Goal: Communication & Community: Answer question/provide support

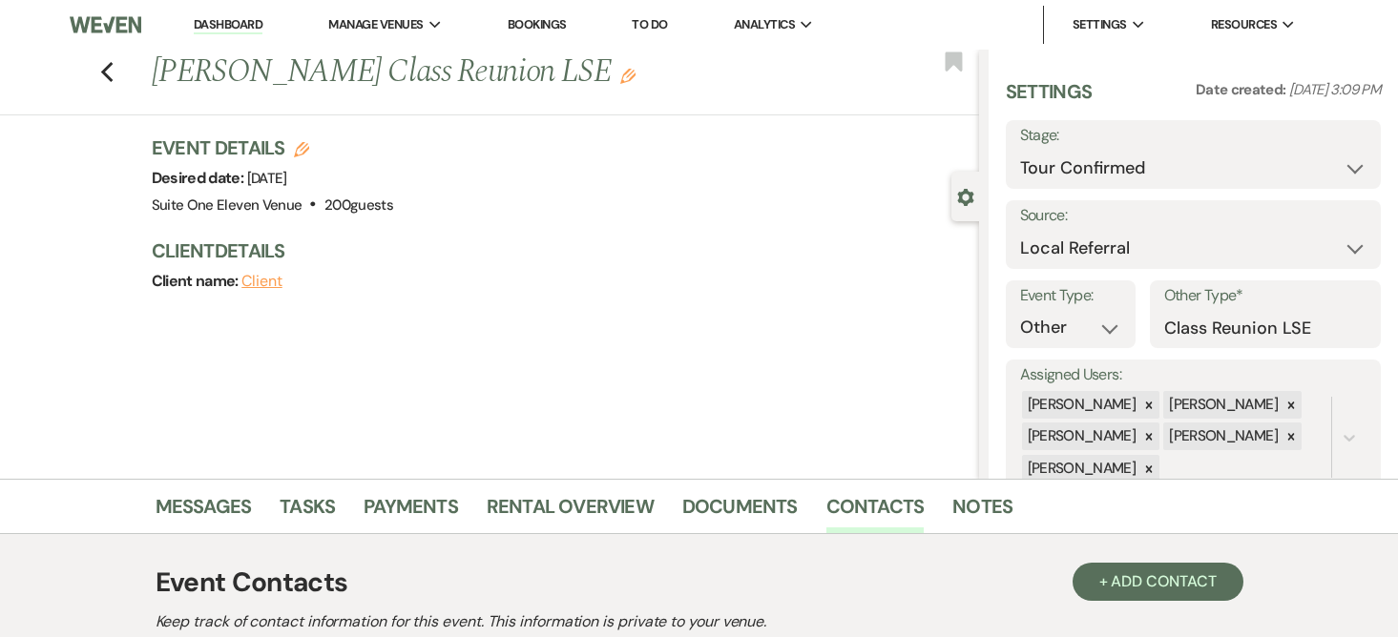
select select "4"
select select "20"
select select "13"
click at [1339, 169] on select "Inquiry Follow Up Tour Requested Tour Confirmed Toured Proposal Sent Booked Lost" at bounding box center [1193, 168] width 347 height 37
select select "5"
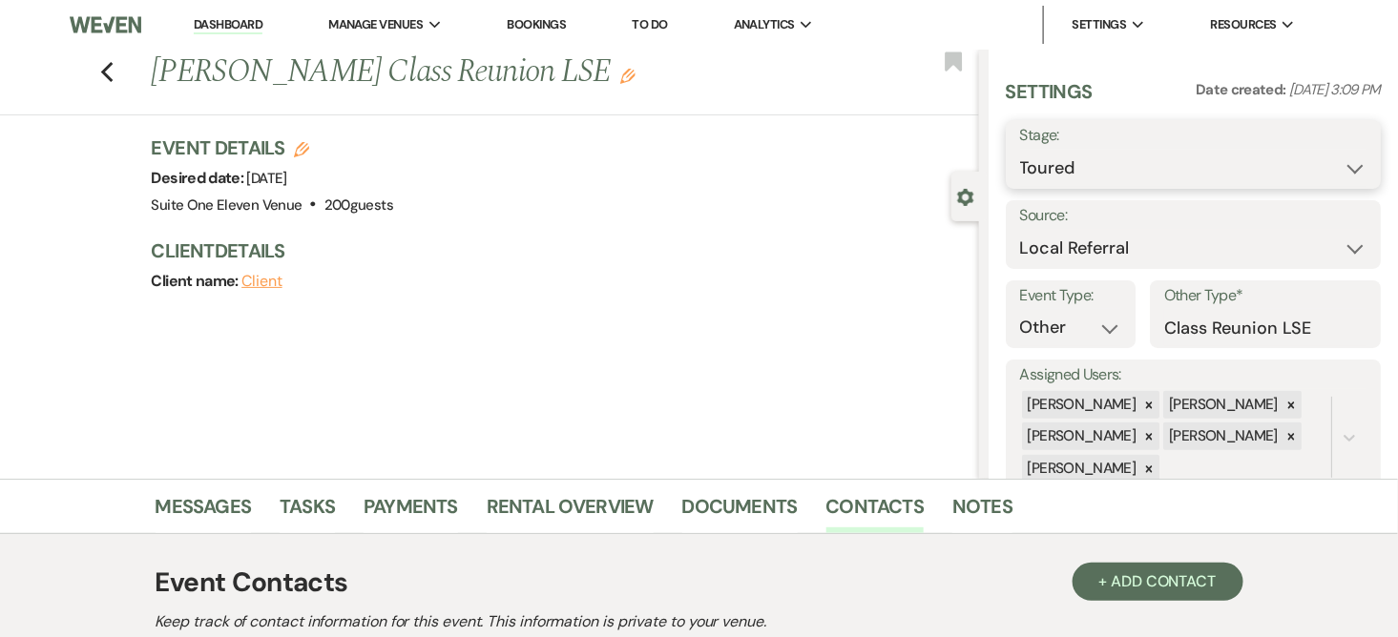
click at [1020, 150] on select "Inquiry Follow Up Tour Requested Tour Confirmed Toured Proposal Sent Booked Lost" at bounding box center [1193, 168] width 347 height 37
click at [1320, 158] on button "Save" at bounding box center [1341, 154] width 77 height 38
click at [113, 65] on use "button" at bounding box center [106, 72] width 12 height 21
select select "4"
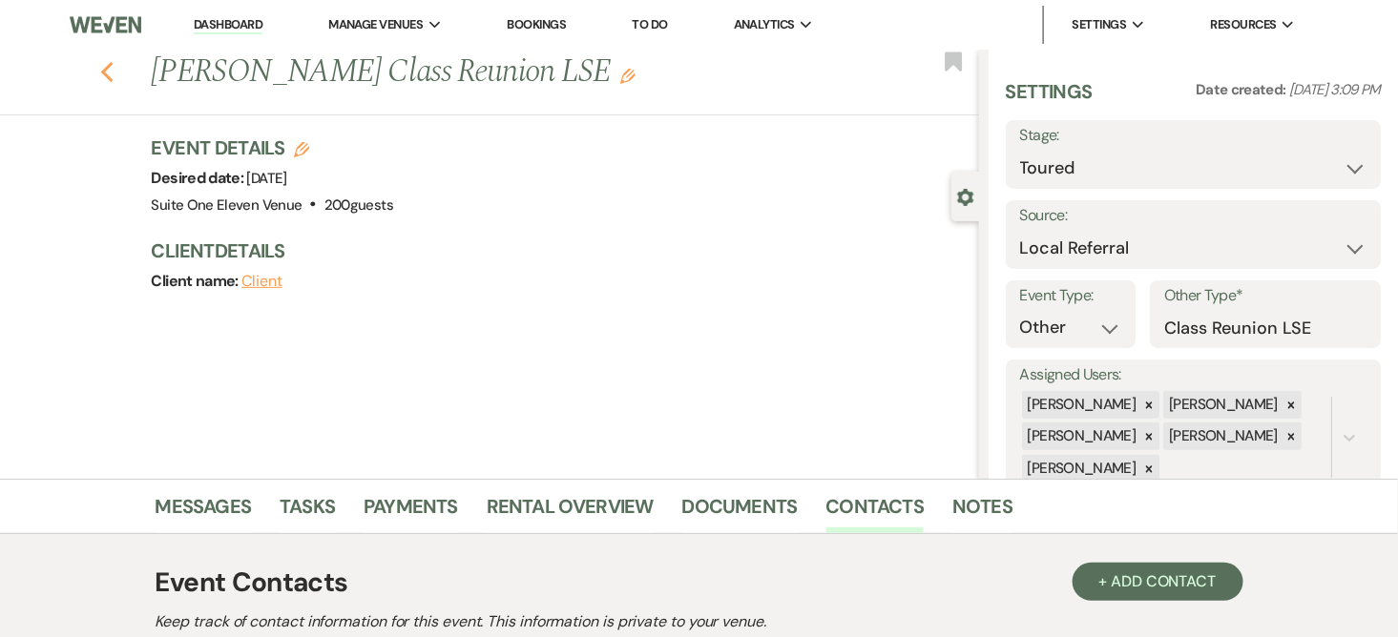
select select "4"
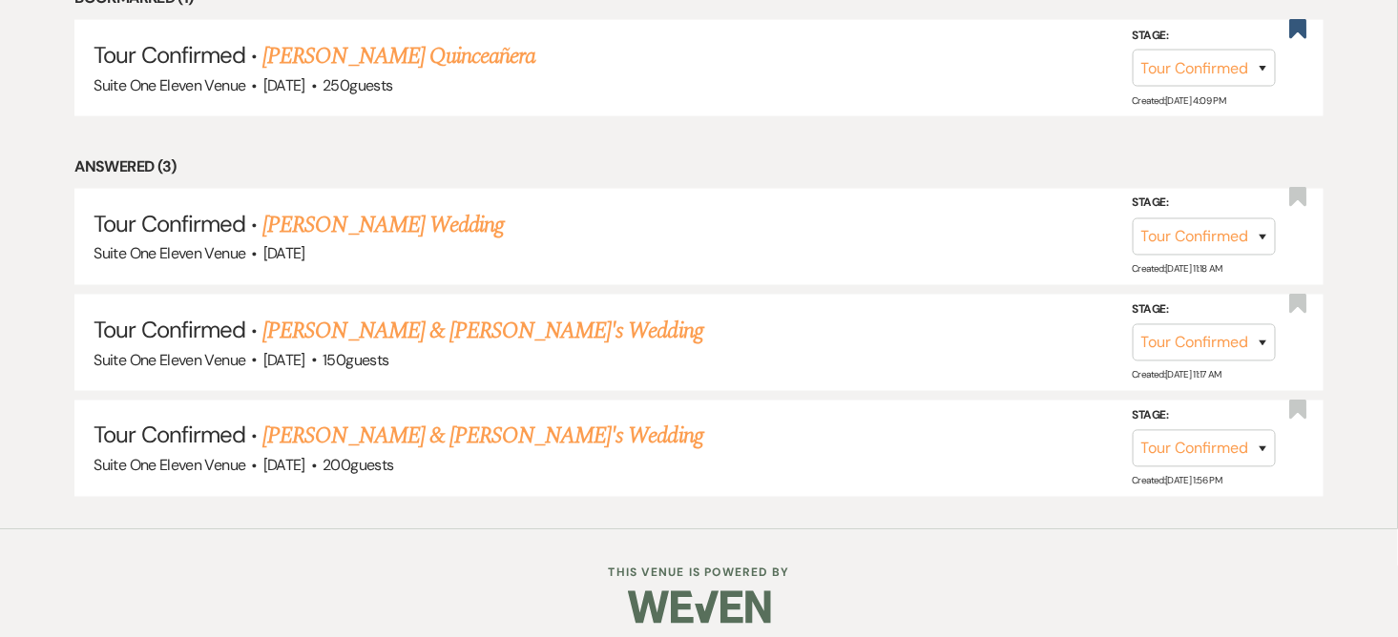
scroll to position [899, 0]
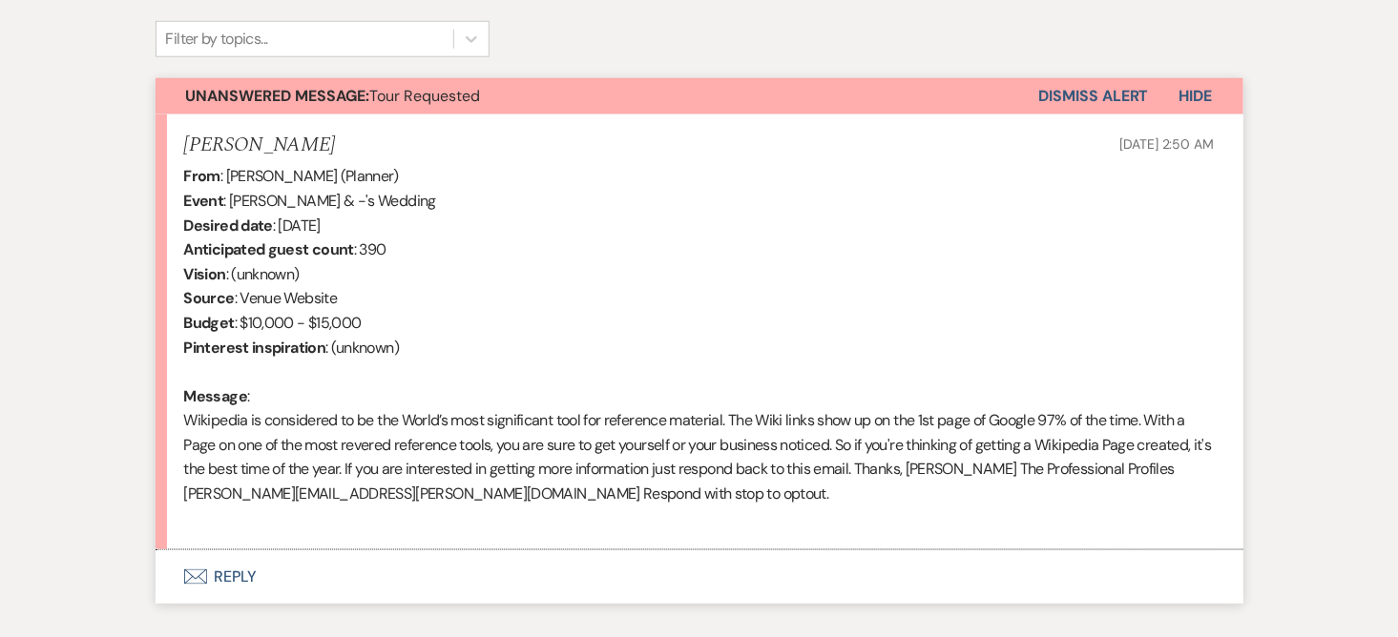
click at [383, 566] on button "Envelope Reply" at bounding box center [700, 577] width 1088 height 53
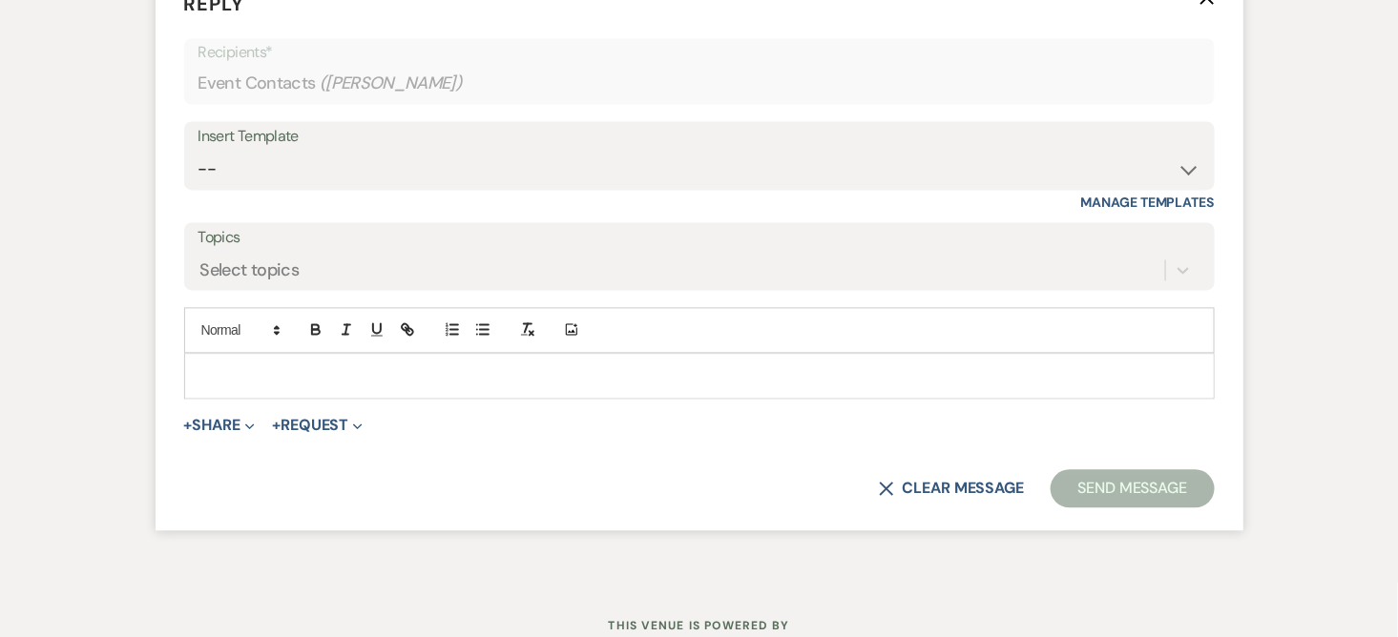
scroll to position [1222, 0]
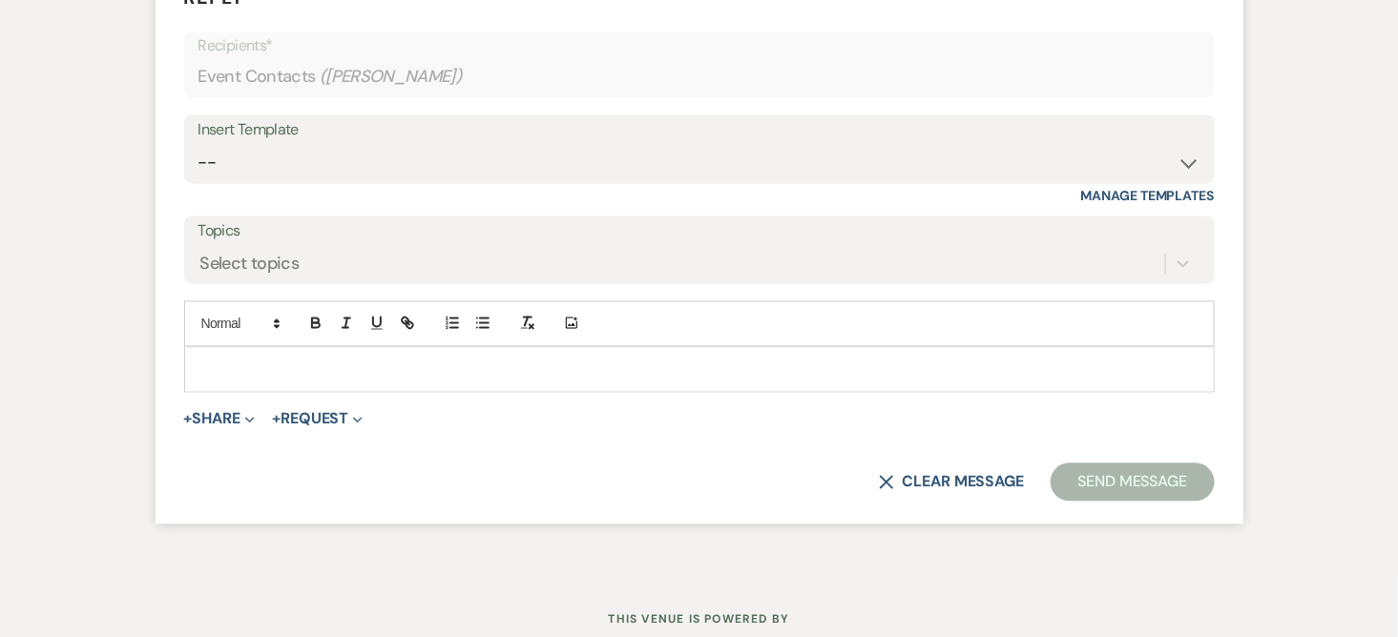
click at [281, 358] on div at bounding box center [699, 370] width 1029 height 44
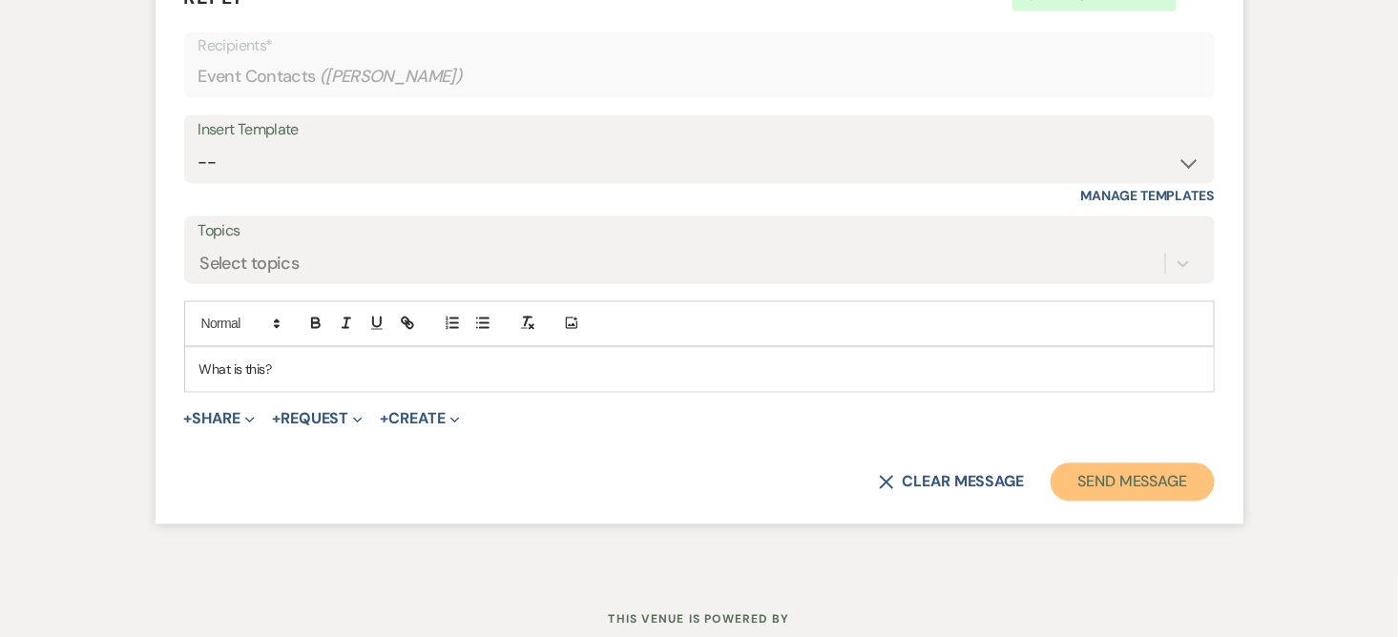
click at [1090, 469] on button "Send Message" at bounding box center [1131, 483] width 163 height 38
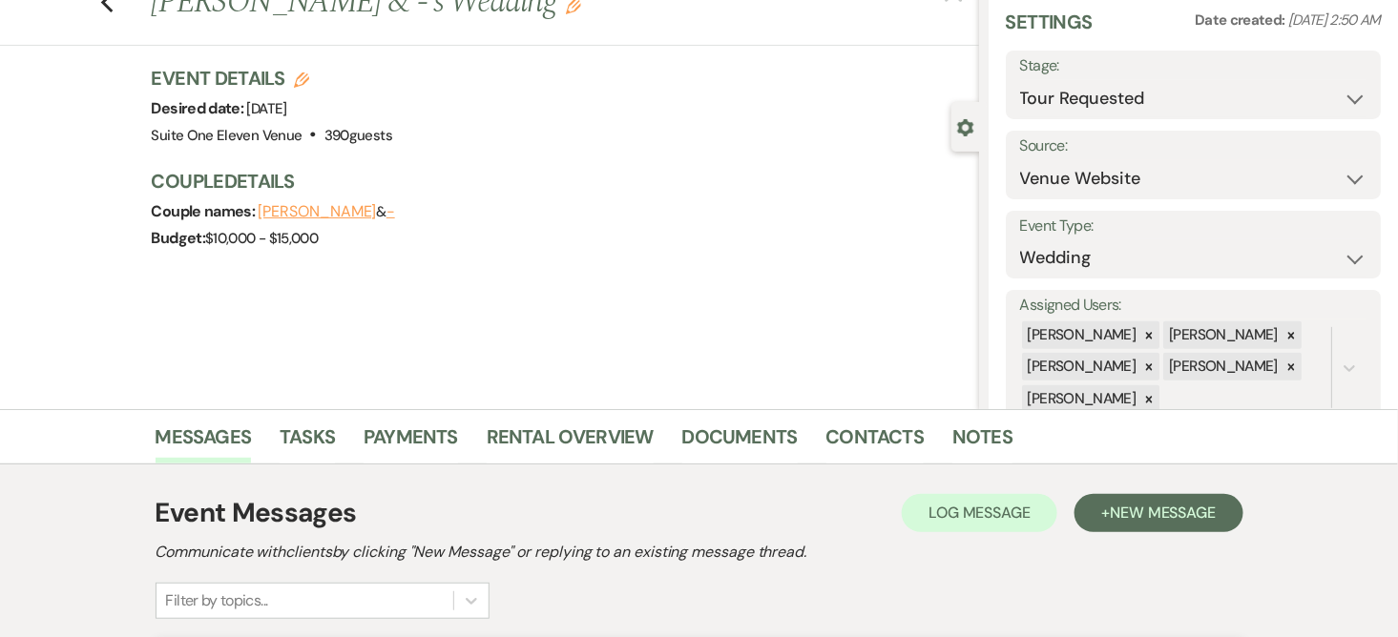
scroll to position [0, 0]
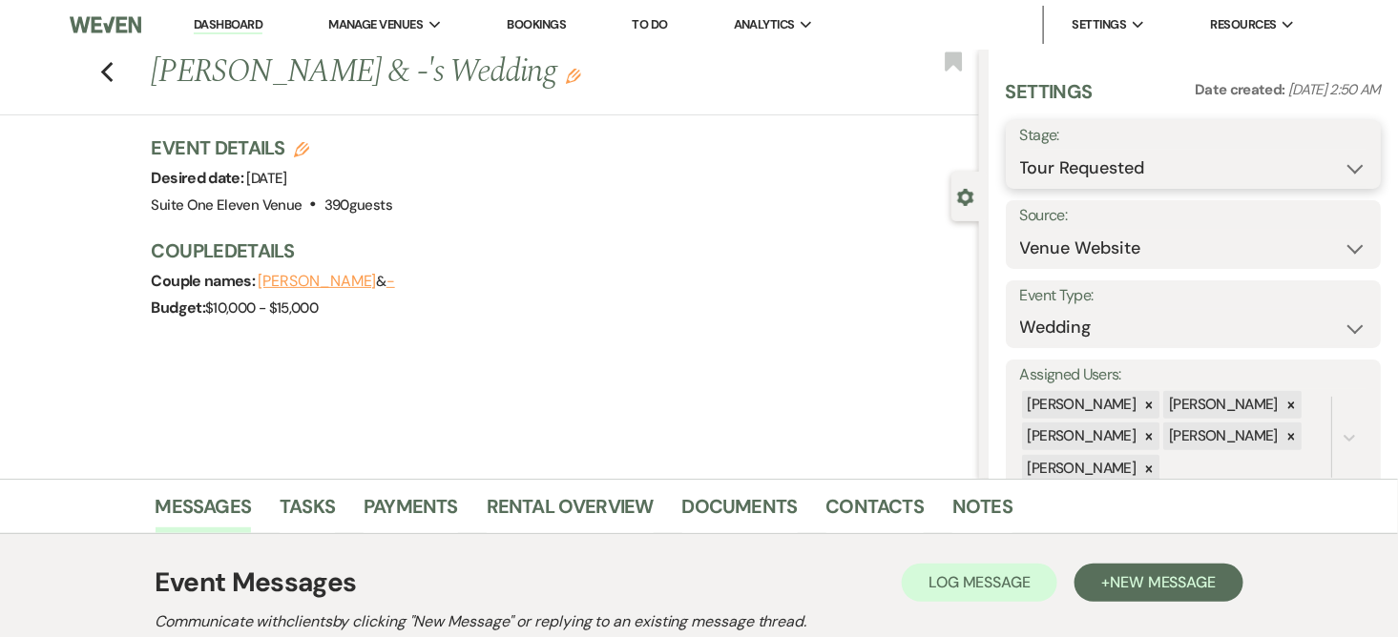
click at [1336, 178] on select "Inquiry Follow Up Tour Requested Tour Confirmed Toured Proposal Sent Booked Lost" at bounding box center [1193, 168] width 347 height 37
select select "8"
click at [1020, 150] on select "Inquiry Follow Up Tour Requested Tour Confirmed Toured Proposal Sent Booked Lost" at bounding box center [1193, 168] width 347 height 37
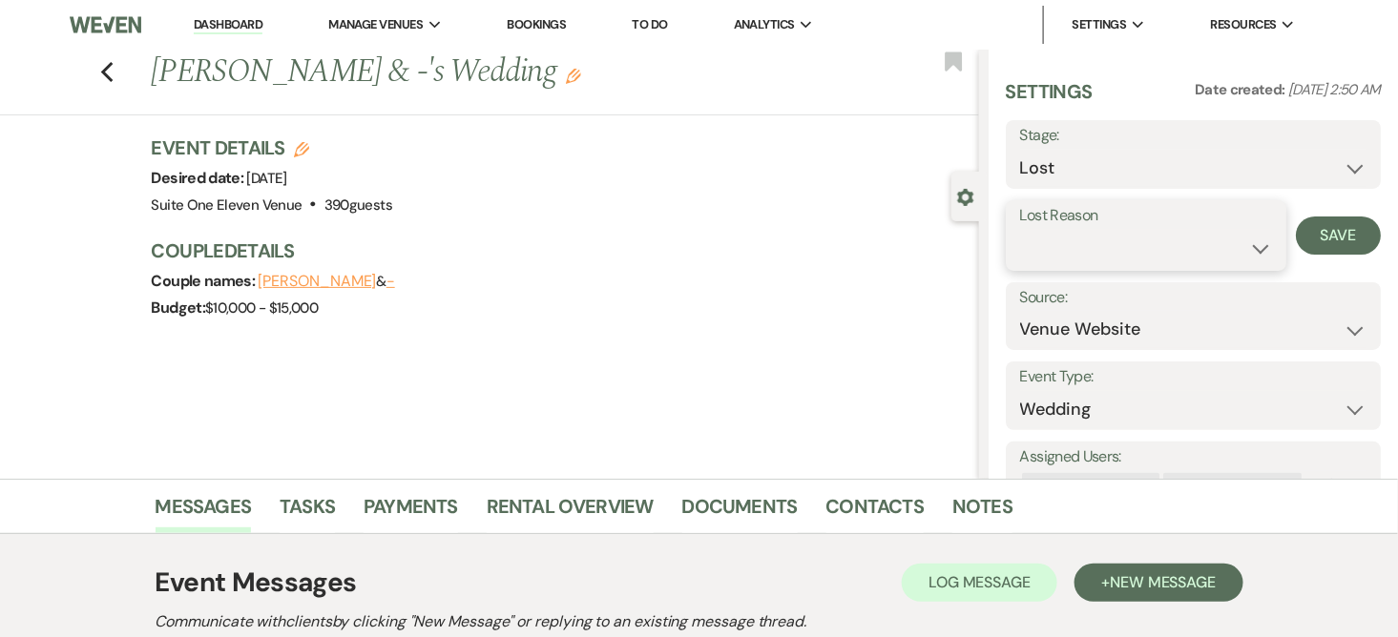
click at [1242, 248] on select "Booked Elsewhere Budget Date Unavailable No Response Not a Good Match Capacity …" at bounding box center [1146, 248] width 252 height 37
select select "10"
click at [1020, 230] on select "Booked Elsewhere Budget Date Unavailable No Response Not a Good Match Capacity …" at bounding box center [1146, 248] width 252 height 37
click at [1305, 226] on button "Save" at bounding box center [1339, 236] width 86 height 38
click at [113, 72] on icon "Previous" at bounding box center [107, 72] width 14 height 23
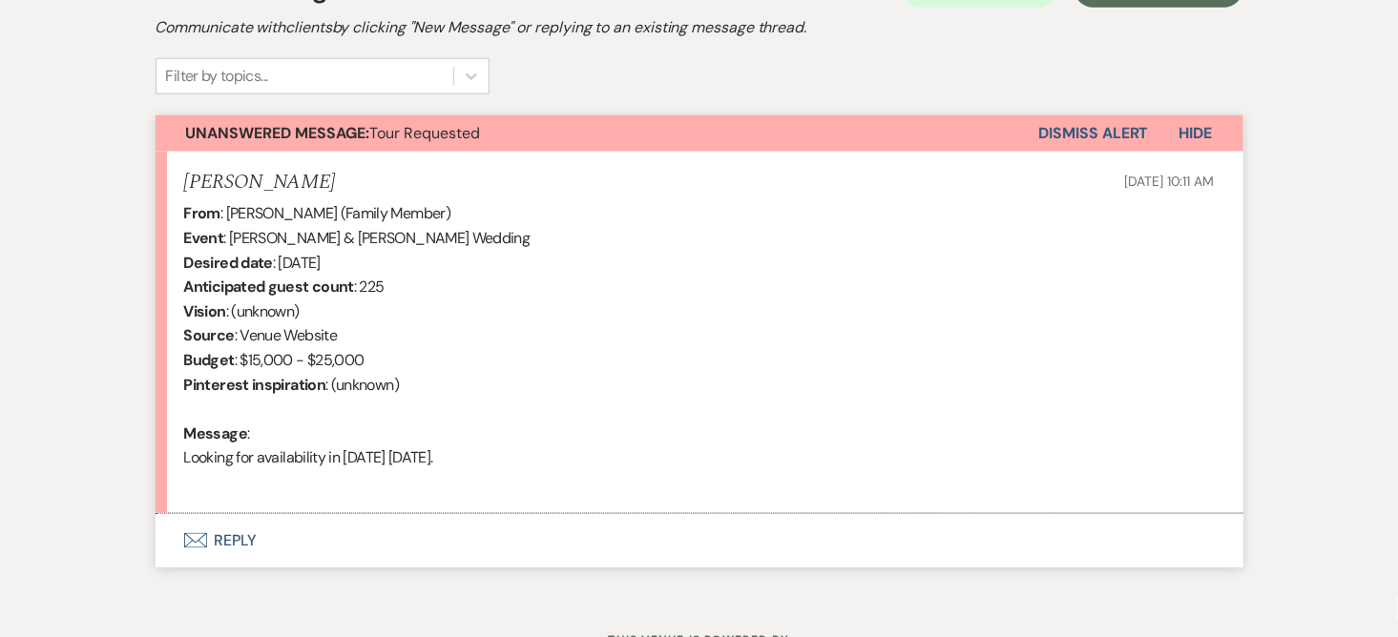
click at [225, 539] on button "Envelope Reply" at bounding box center [700, 540] width 1088 height 53
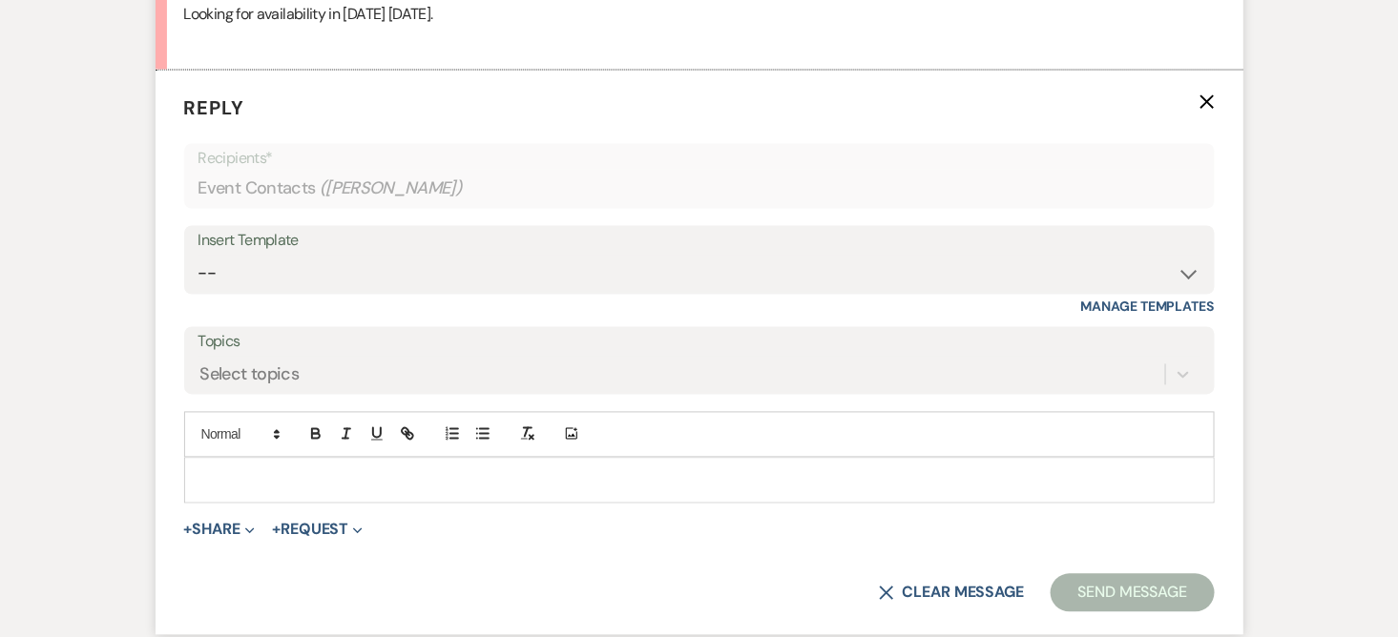
scroll to position [1048, 0]
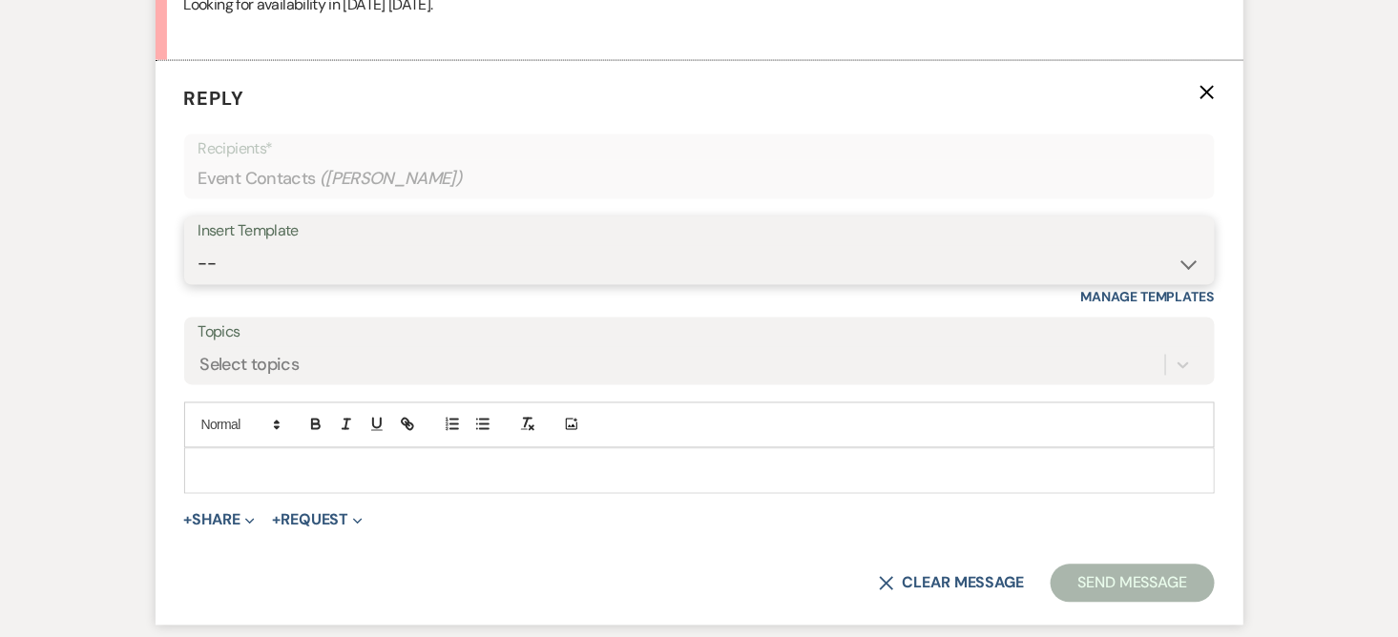
click at [1186, 253] on select "-- Weven Planning Portal Introduction (Booked Events) Initial Inquiry Response …" at bounding box center [699, 264] width 1002 height 37
select select "2840"
click at [198, 246] on select "-- Weven Planning Portal Introduction (Booked Events) Initial Inquiry Response …" at bounding box center [699, 264] width 1002 height 37
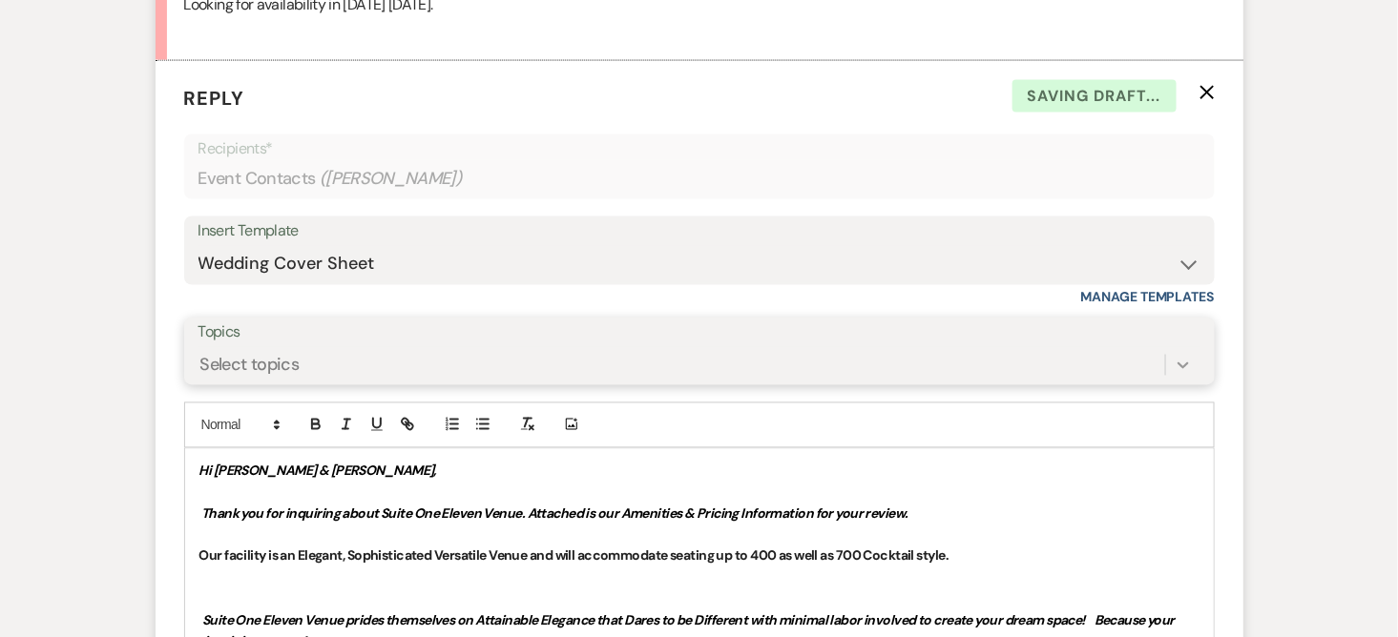
click at [1177, 366] on div "Select topics" at bounding box center [699, 365] width 1002 height 36
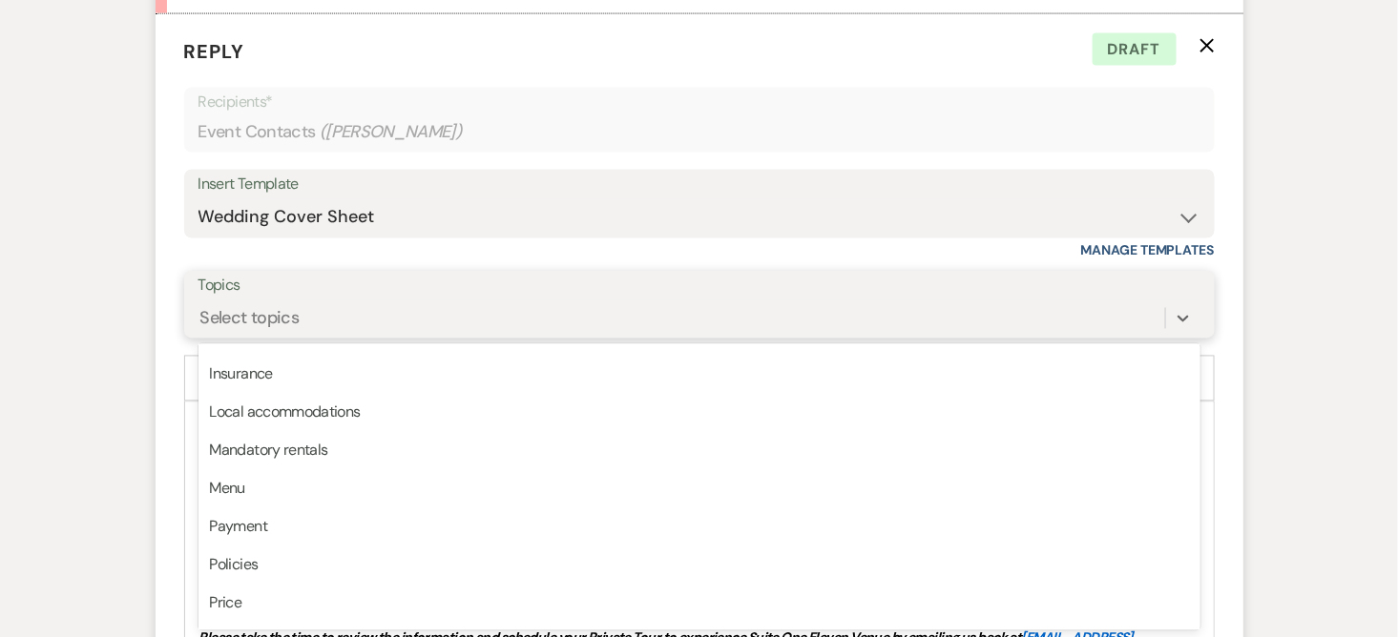
scroll to position [345, 0]
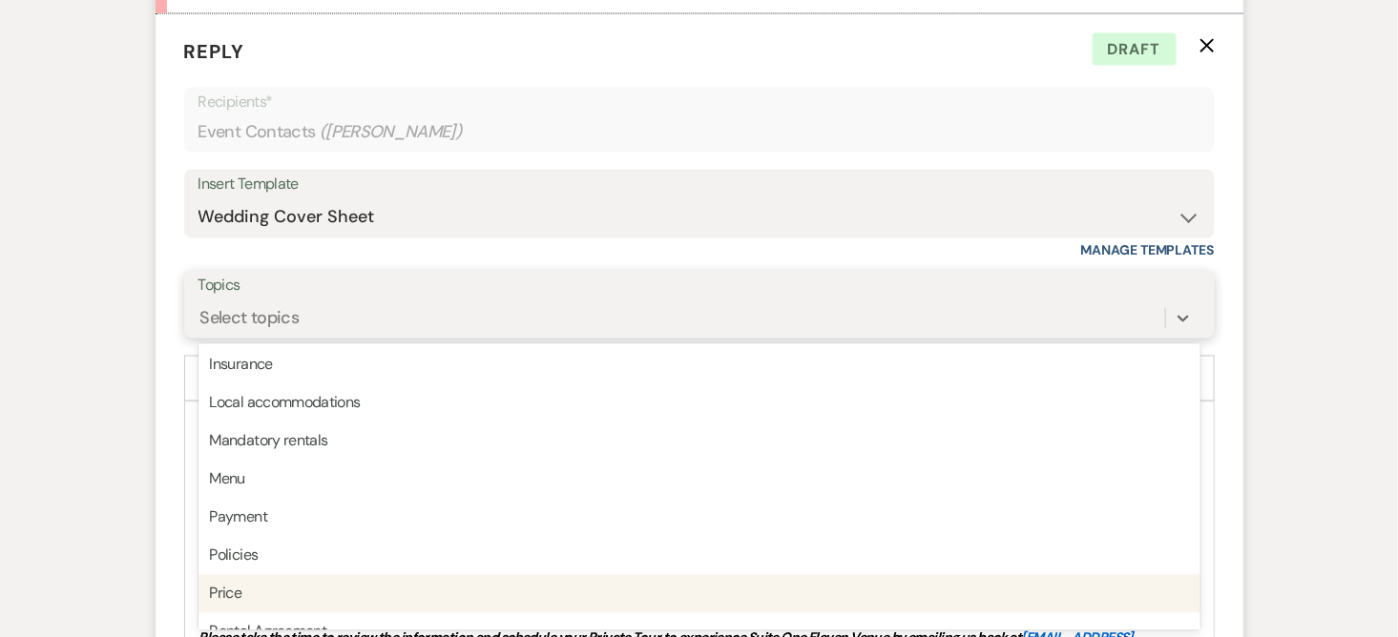
click at [407, 575] on div "Price" at bounding box center [699, 594] width 1002 height 38
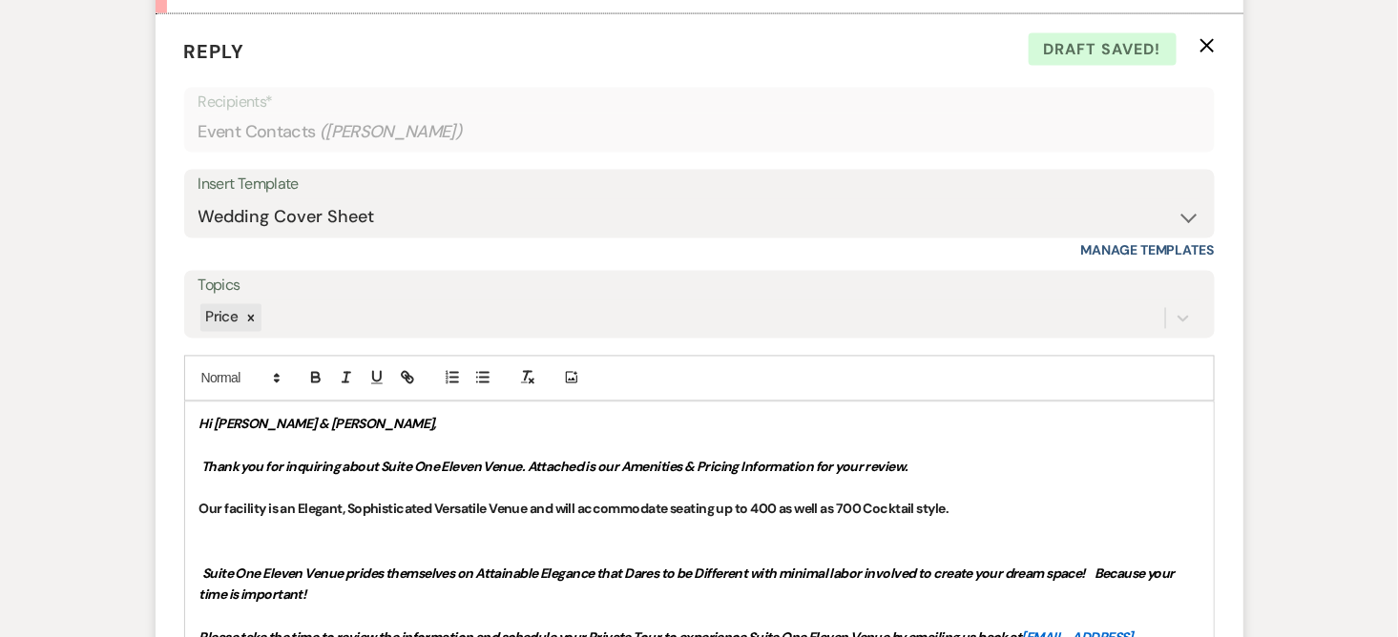
click at [926, 465] on p "Thank you for inquiring about Suite One Eleven Venue. Attached is our Amenities…" at bounding box center [699, 467] width 1000 height 21
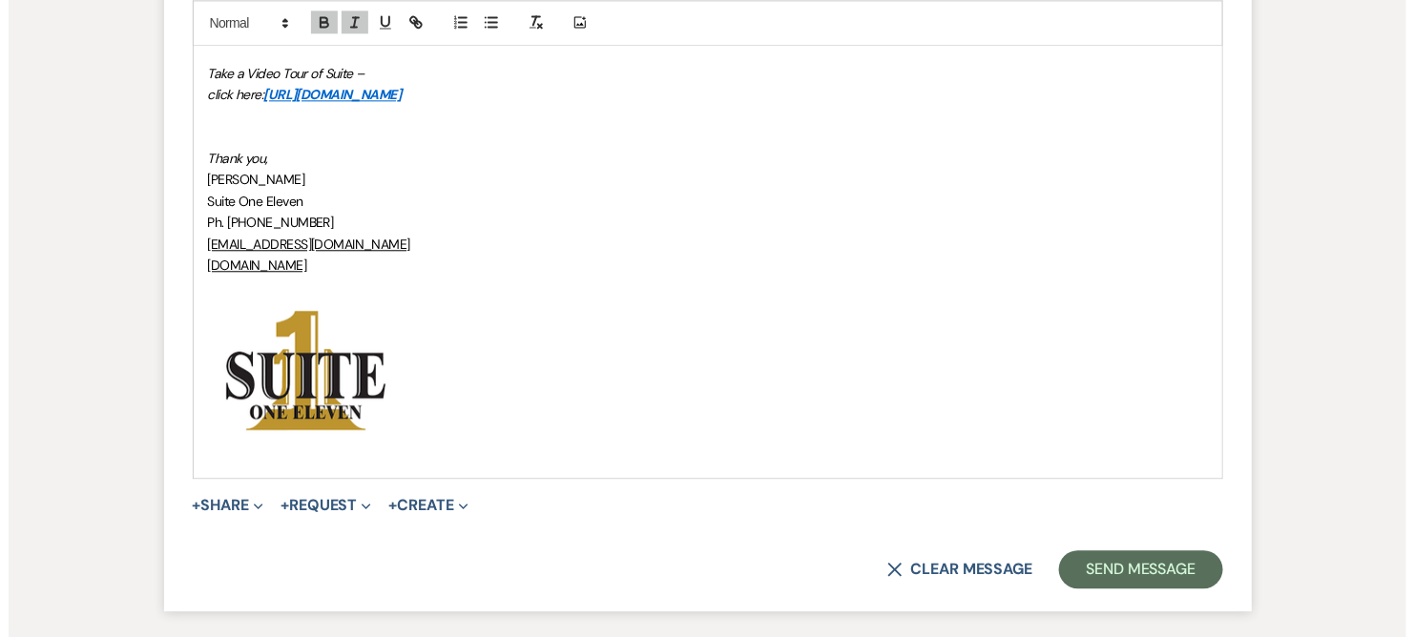
scroll to position [4069, 0]
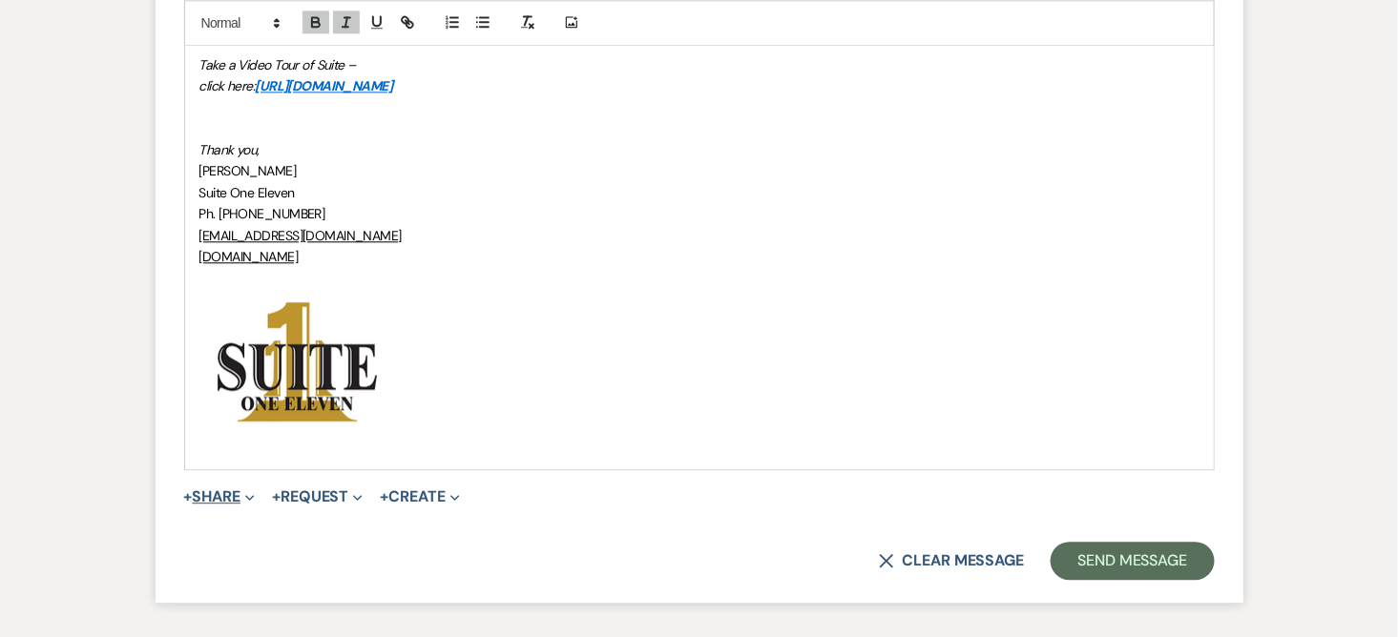
click at [223, 489] on button "+ Share Expand" at bounding box center [220, 496] width 72 height 15
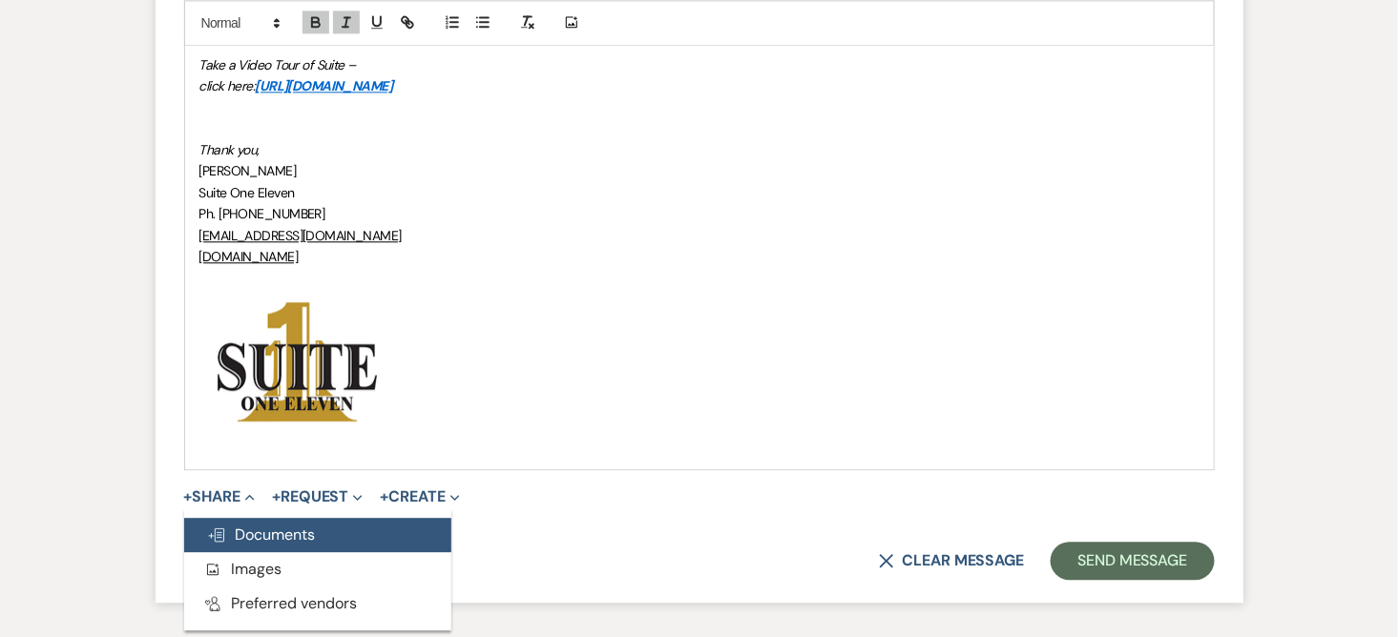
click at [253, 531] on span "Doc Upload Documents" at bounding box center [261, 535] width 109 height 20
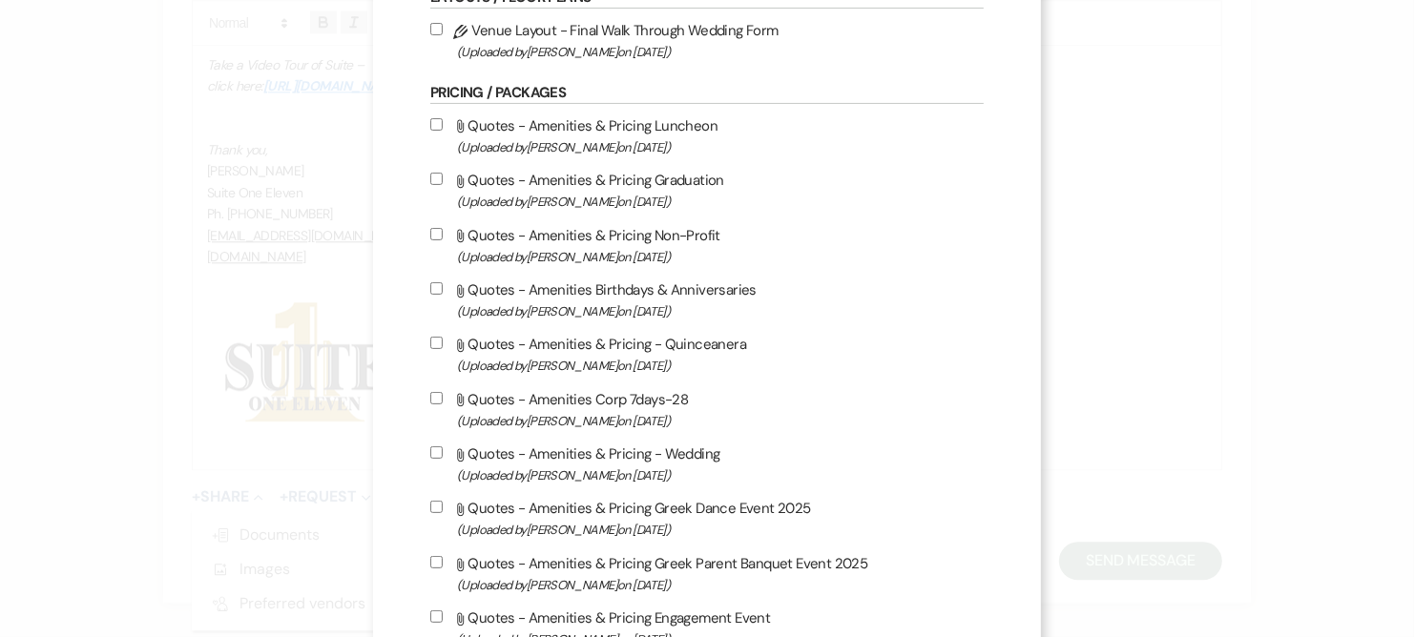
scroll to position [433, 0]
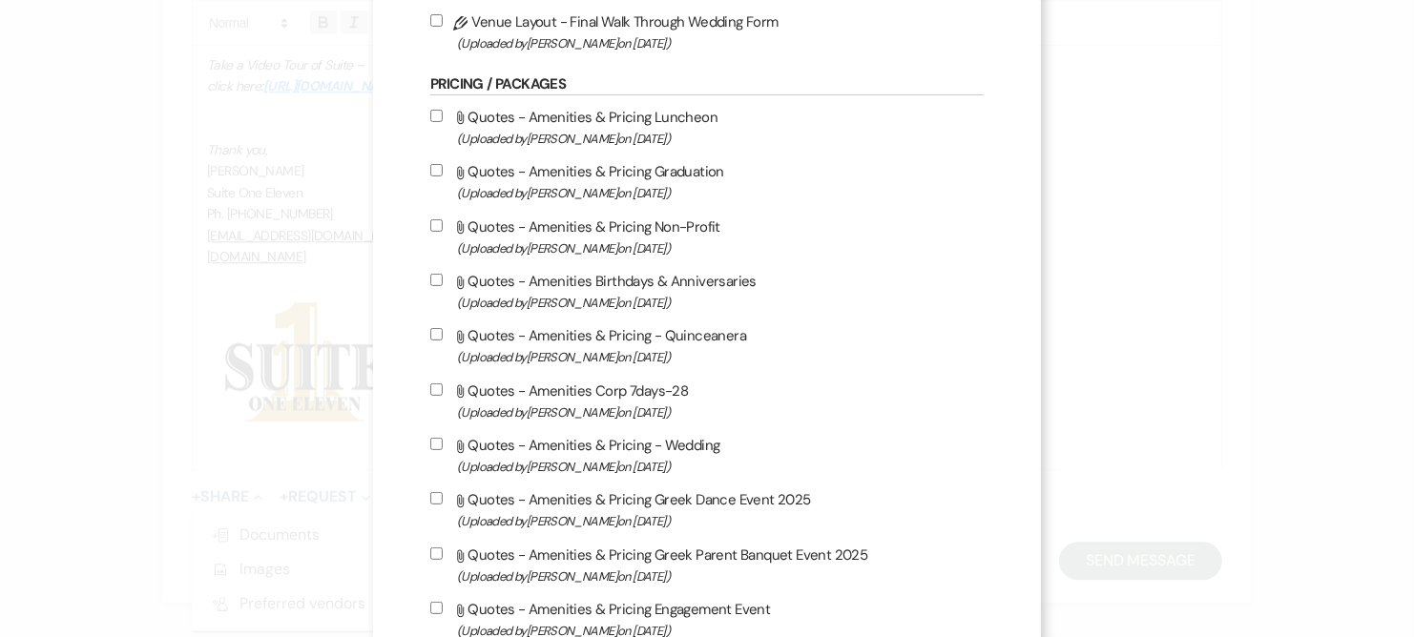
click at [430, 441] on input "Attach File Quotes - Amenities & Pricing - Wedding (Uploaded by [PERSON_NAME] o…" at bounding box center [436, 444] width 12 height 12
checkbox input "true"
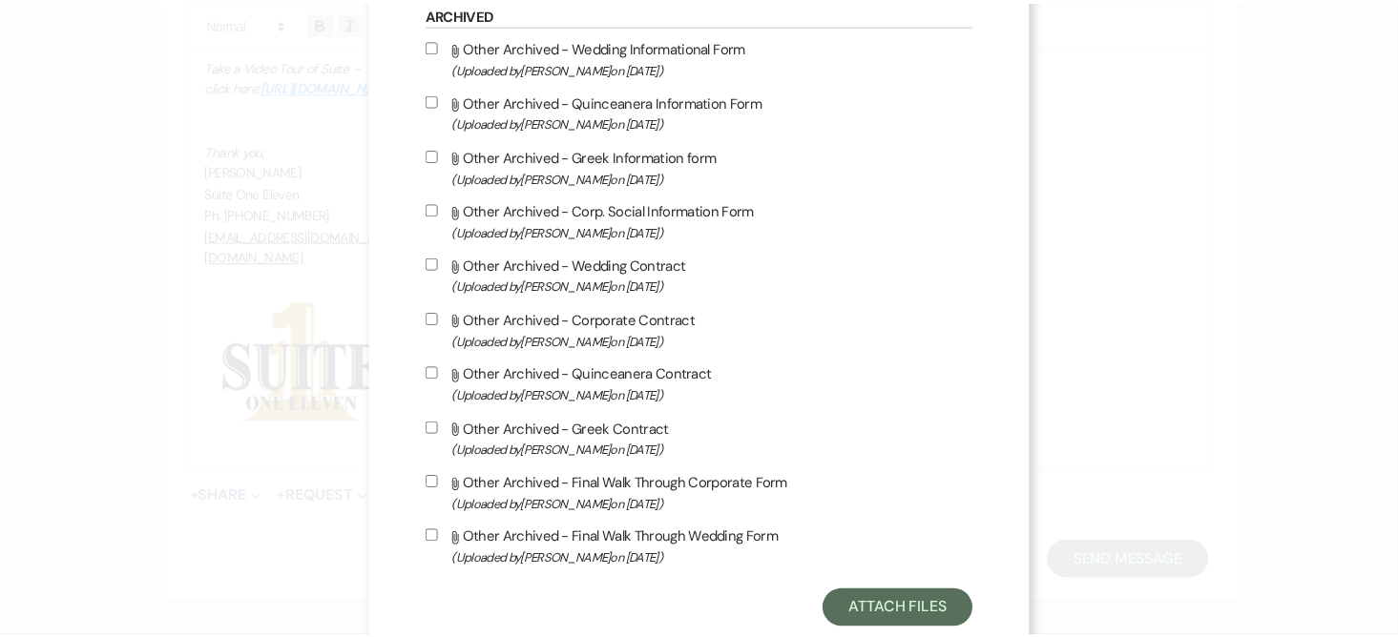
scroll to position [1606, 0]
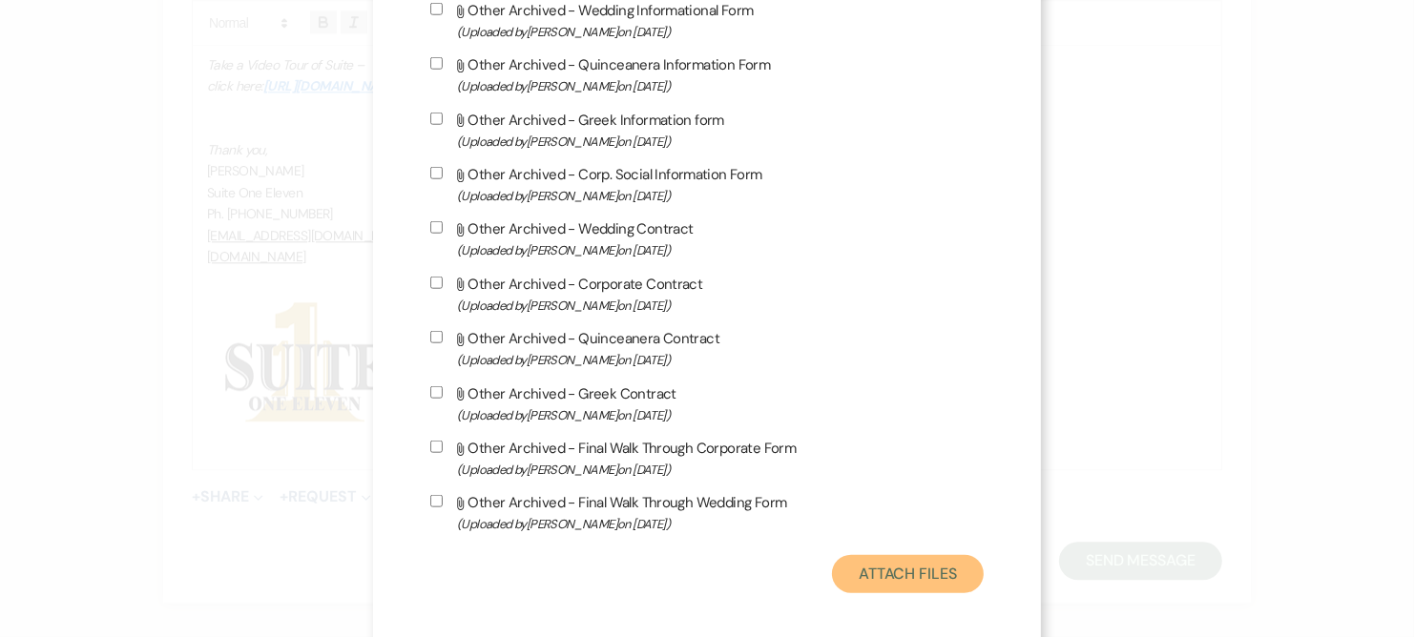
click at [927, 560] on button "Attach Files" at bounding box center [908, 574] width 152 height 38
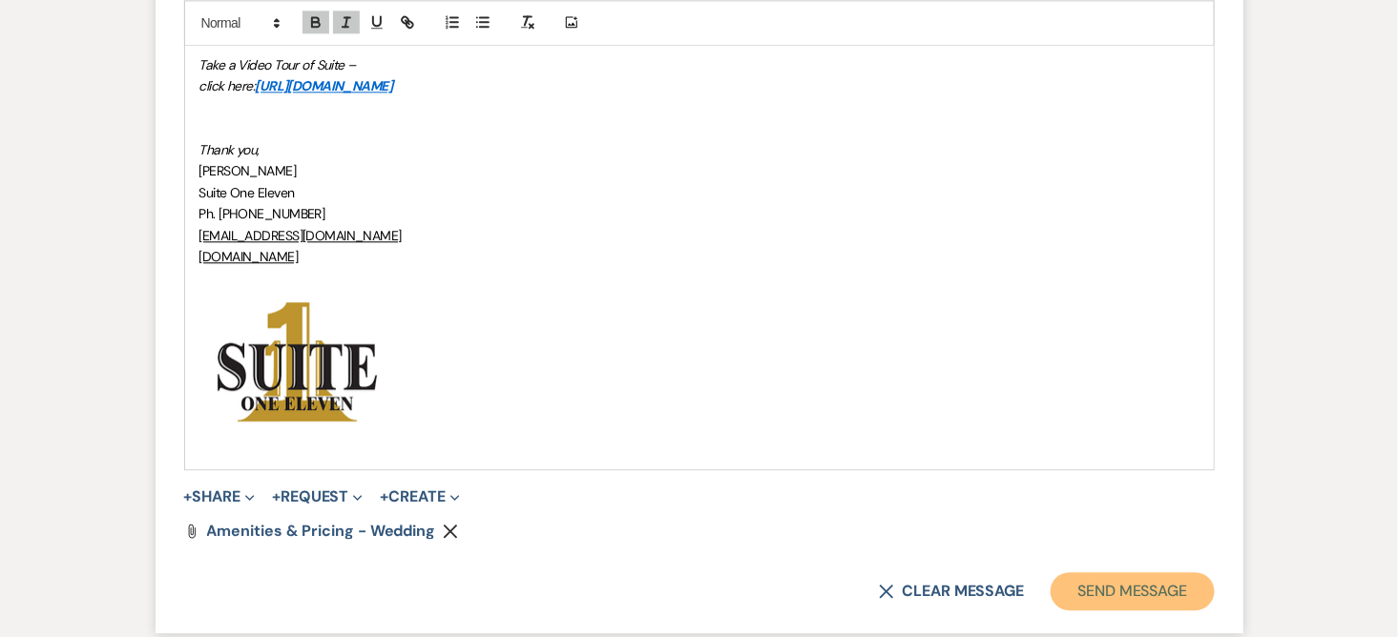
click at [1127, 580] on button "Send Message" at bounding box center [1131, 591] width 163 height 38
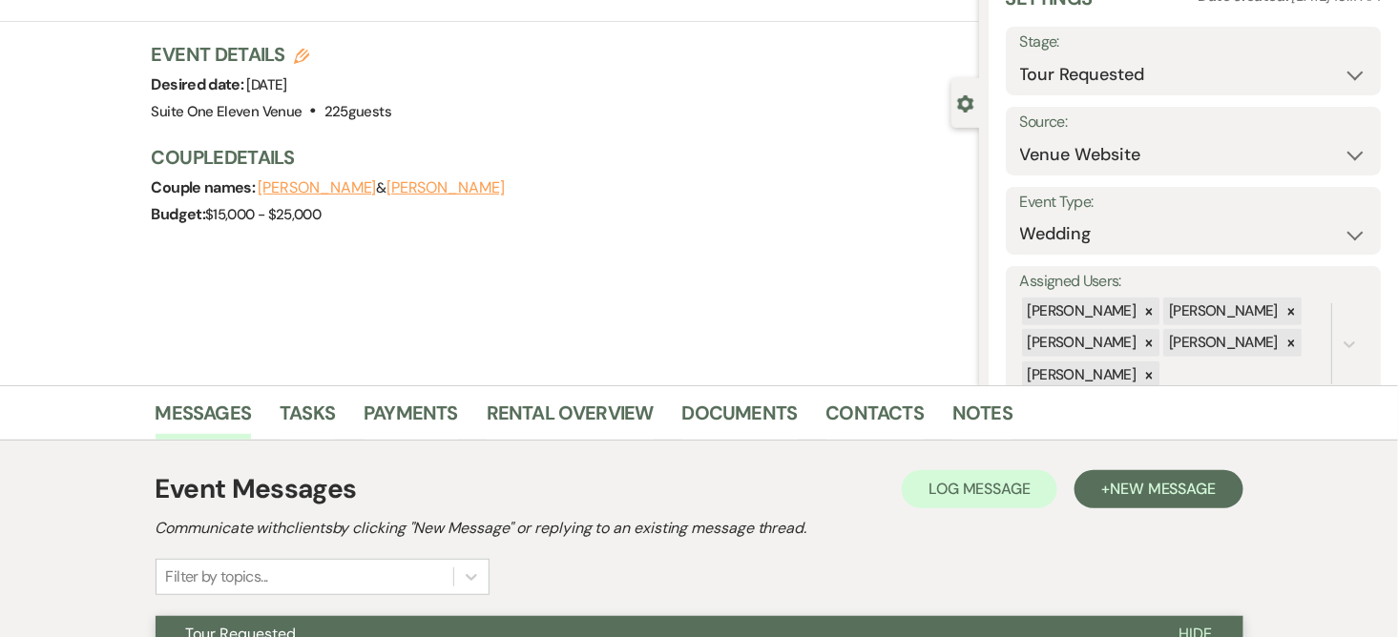
scroll to position [52, 0]
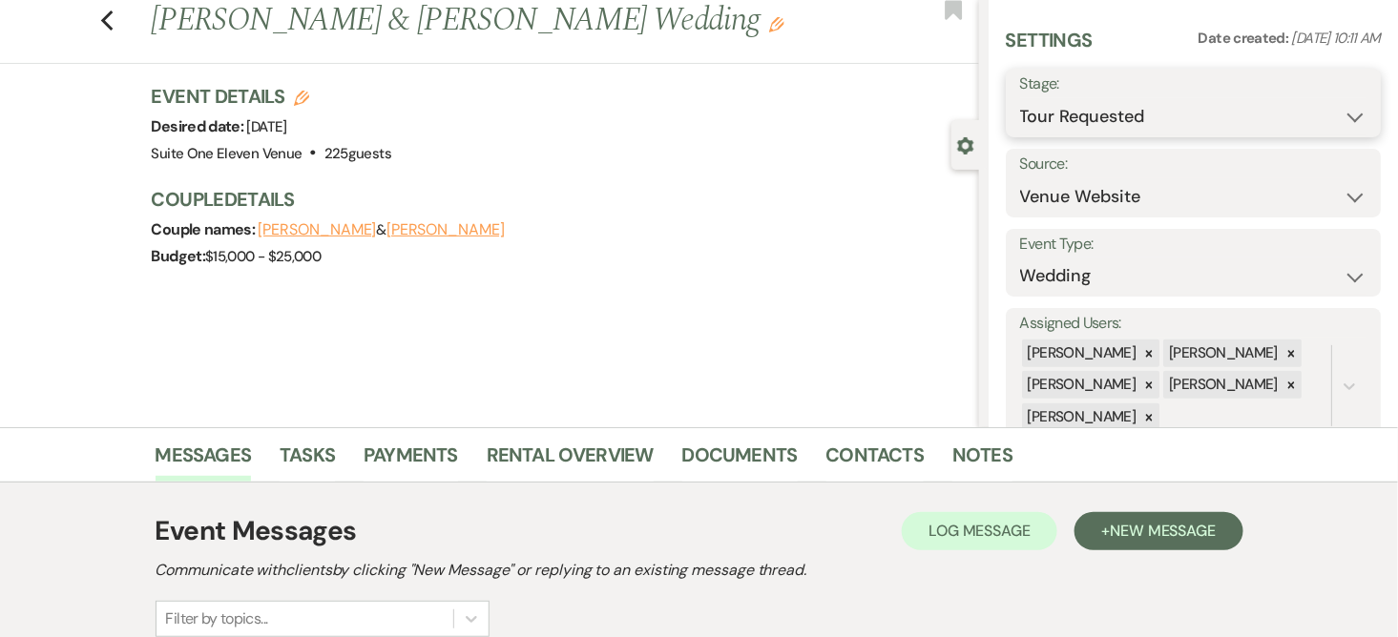
click at [1331, 113] on select "Inquiry Follow Up Tour Requested Tour Confirmed Toured Proposal Sent Booked Lost" at bounding box center [1193, 116] width 347 height 37
select select "6"
click at [1020, 98] on select "Inquiry Follow Up Tour Requested Tour Confirmed Toured Proposal Sent Booked Lost" at bounding box center [1193, 116] width 347 height 37
click at [1313, 109] on button "Save" at bounding box center [1341, 103] width 77 height 38
click at [113, 25] on icon "Previous" at bounding box center [107, 21] width 14 height 23
